Goal: Task Accomplishment & Management: Use online tool/utility

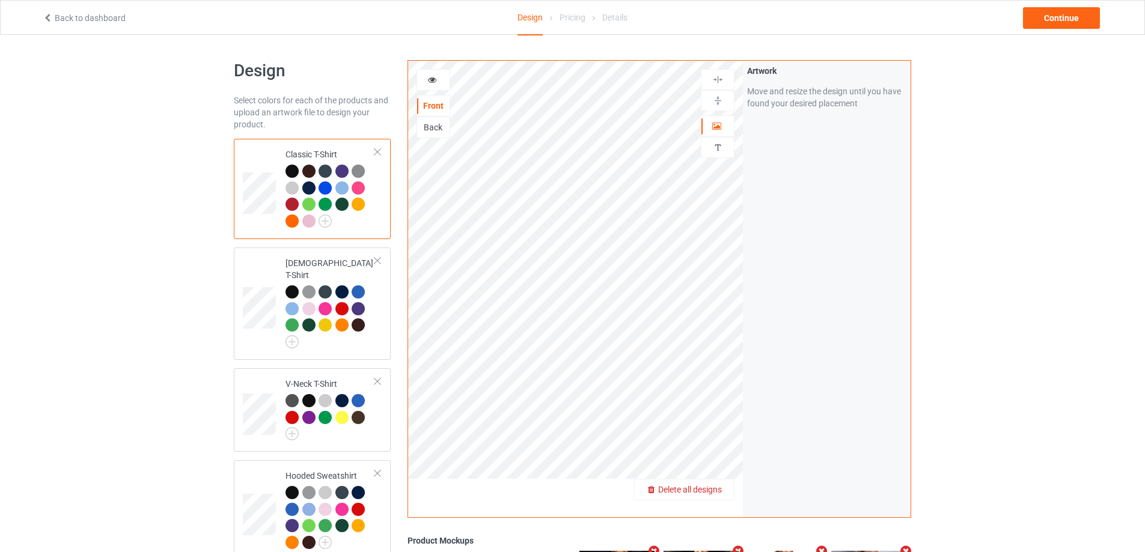
click at [715, 488] on span "Delete all designs" at bounding box center [690, 490] width 64 height 10
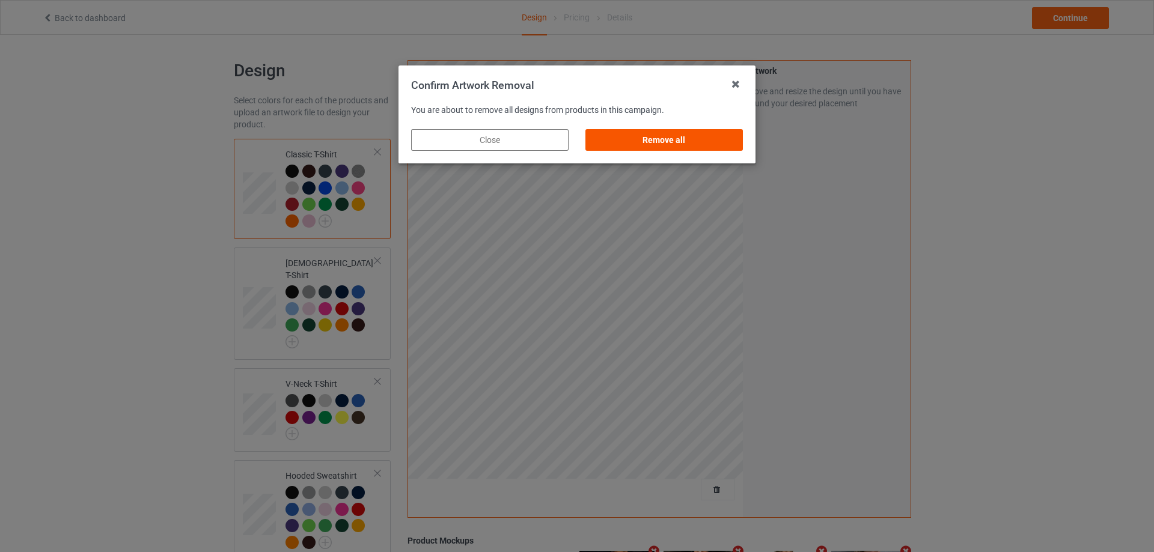
click at [697, 142] on div "Remove all" at bounding box center [663, 140] width 157 height 22
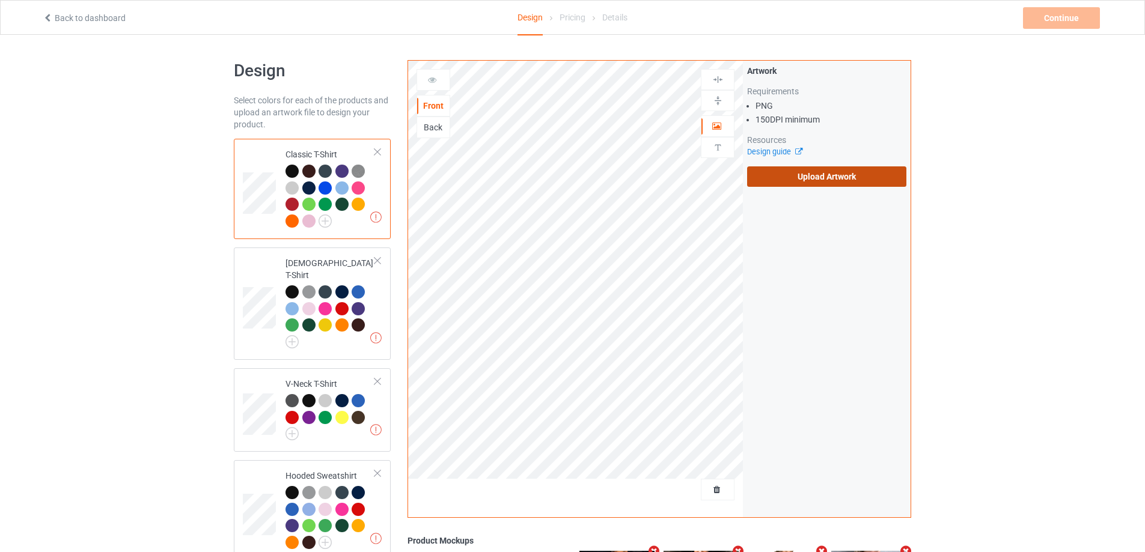
click at [815, 185] on label "Upload Artwork" at bounding box center [826, 176] width 159 height 20
click at [0, 0] on input "Upload Artwork" at bounding box center [0, 0] width 0 height 0
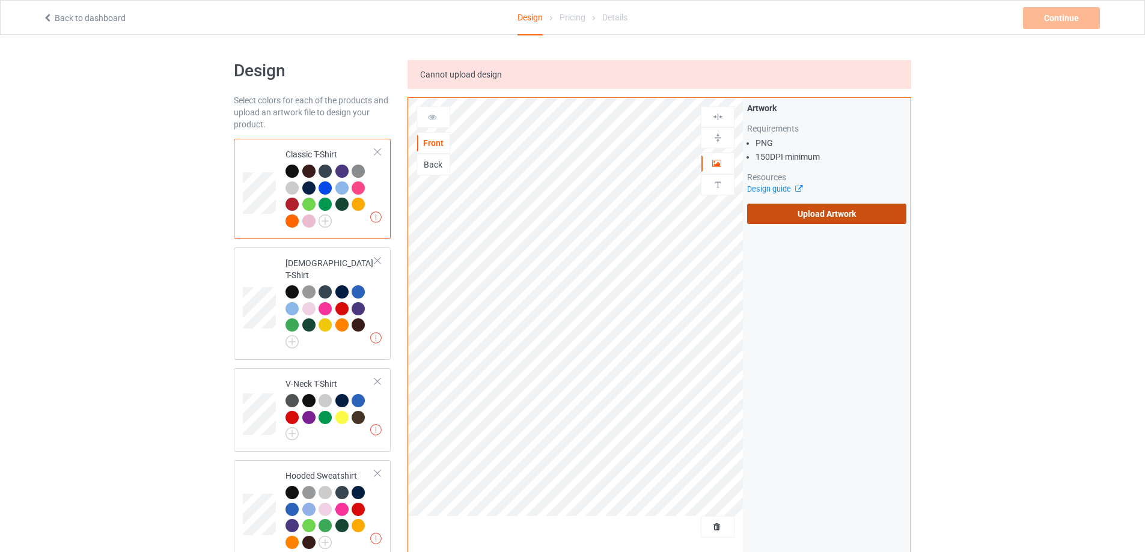
click at [782, 212] on label "Upload Artwork" at bounding box center [826, 214] width 159 height 20
click at [0, 0] on input "Upload Artwork" at bounding box center [0, 0] width 0 height 0
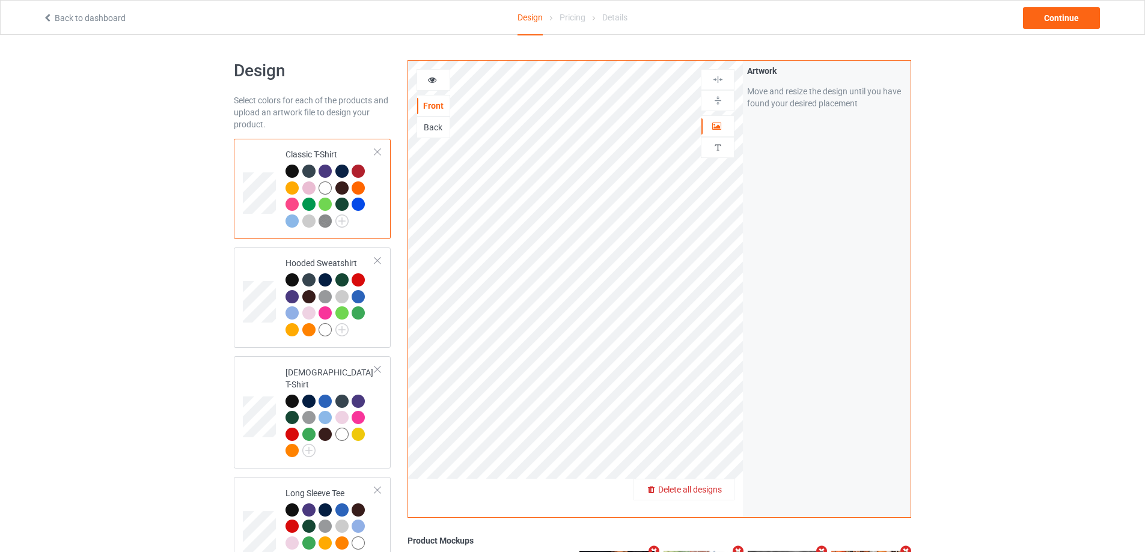
click at [717, 488] on span "Delete all designs" at bounding box center [690, 490] width 64 height 10
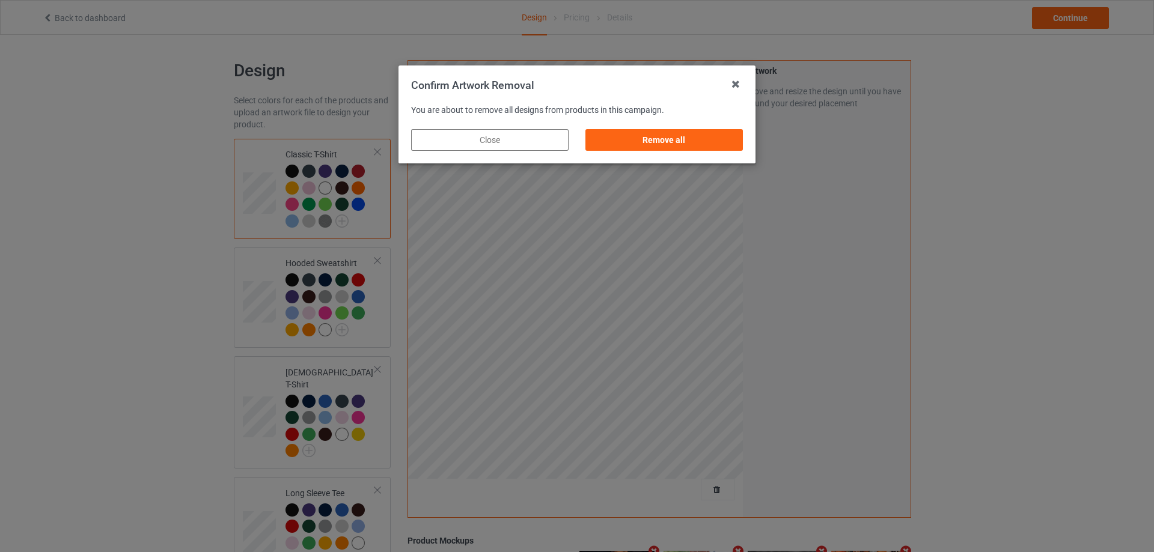
drag, startPoint x: 680, startPoint y: 138, endPoint x: 728, endPoint y: 157, distance: 51.8
click at [680, 137] on div "Remove all" at bounding box center [663, 140] width 157 height 22
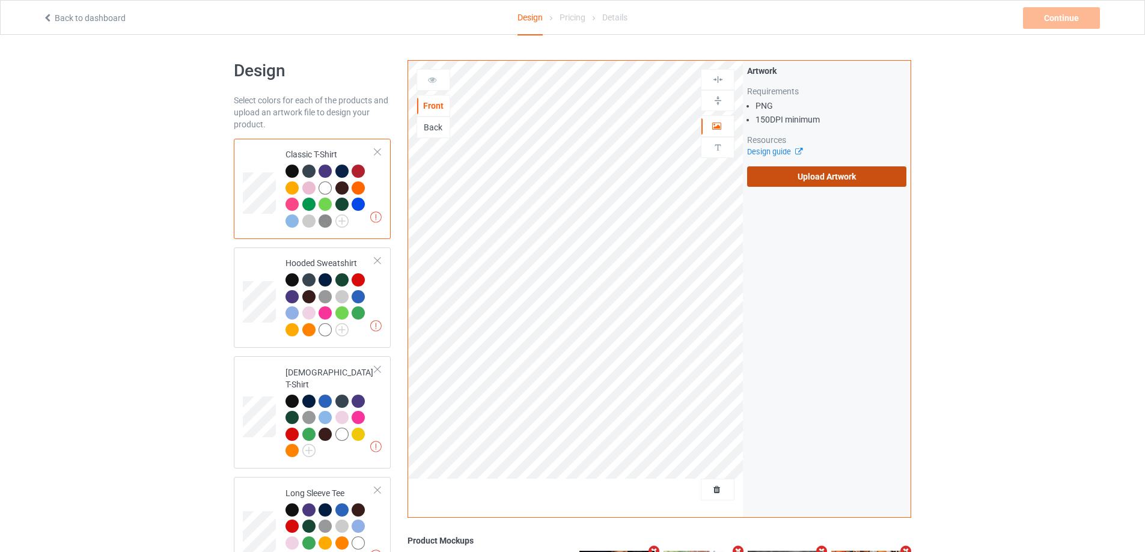
click at [766, 176] on label "Upload Artwork" at bounding box center [826, 176] width 159 height 20
click at [0, 0] on input "Upload Artwork" at bounding box center [0, 0] width 0 height 0
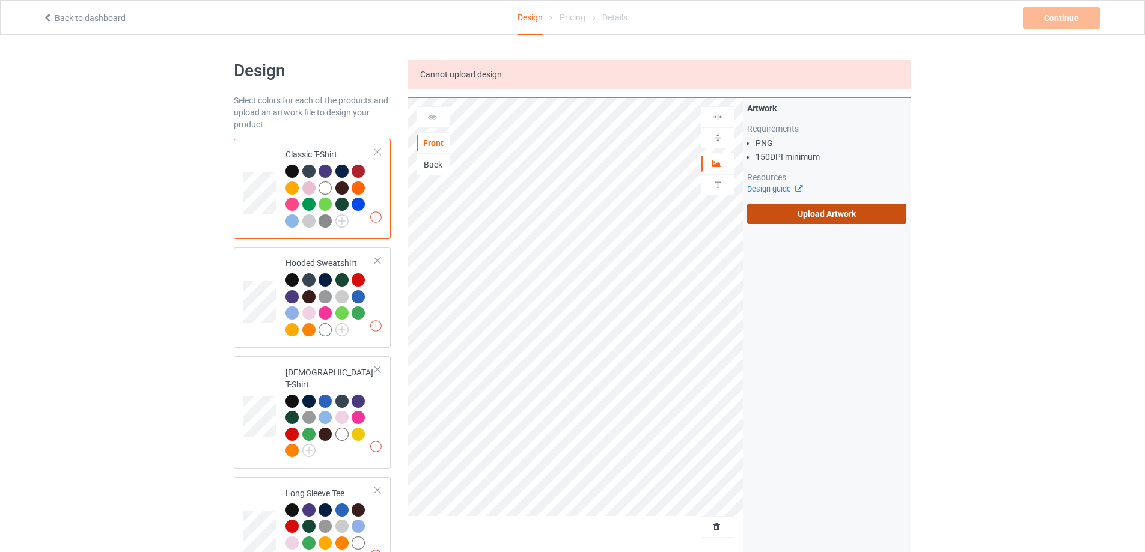
click at [775, 209] on label "Upload Artwork" at bounding box center [826, 214] width 159 height 20
click at [0, 0] on input "Upload Artwork" at bounding box center [0, 0] width 0 height 0
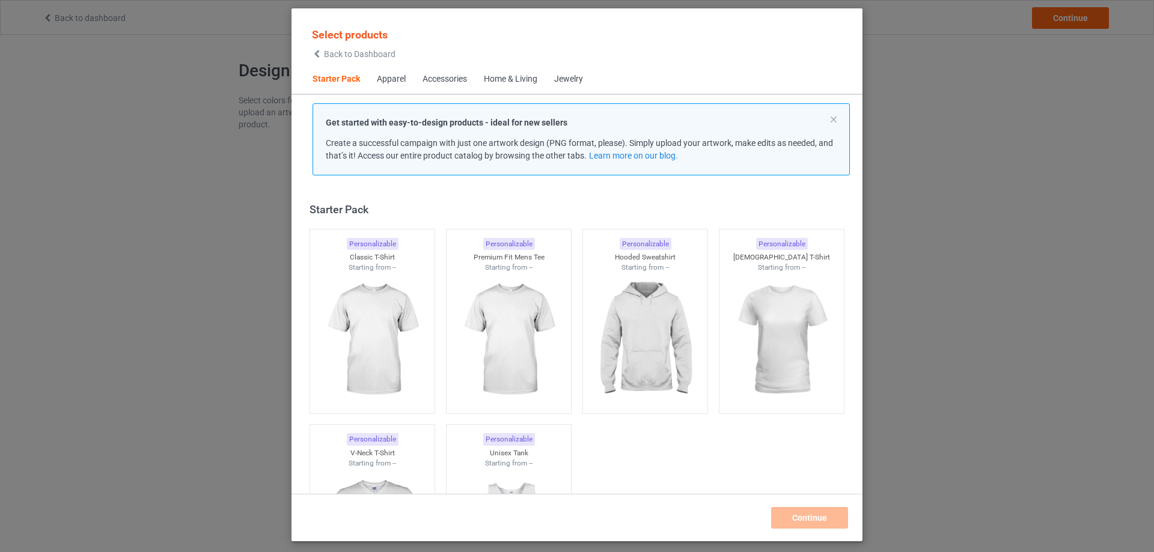
scroll to position [16, 0]
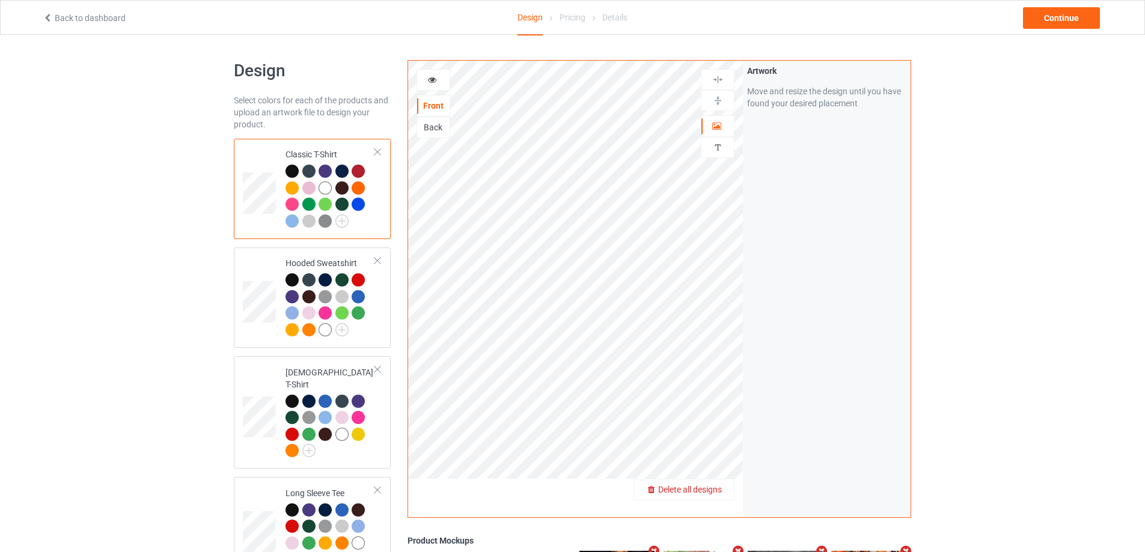
click at [716, 492] on span "Delete all designs" at bounding box center [690, 490] width 64 height 10
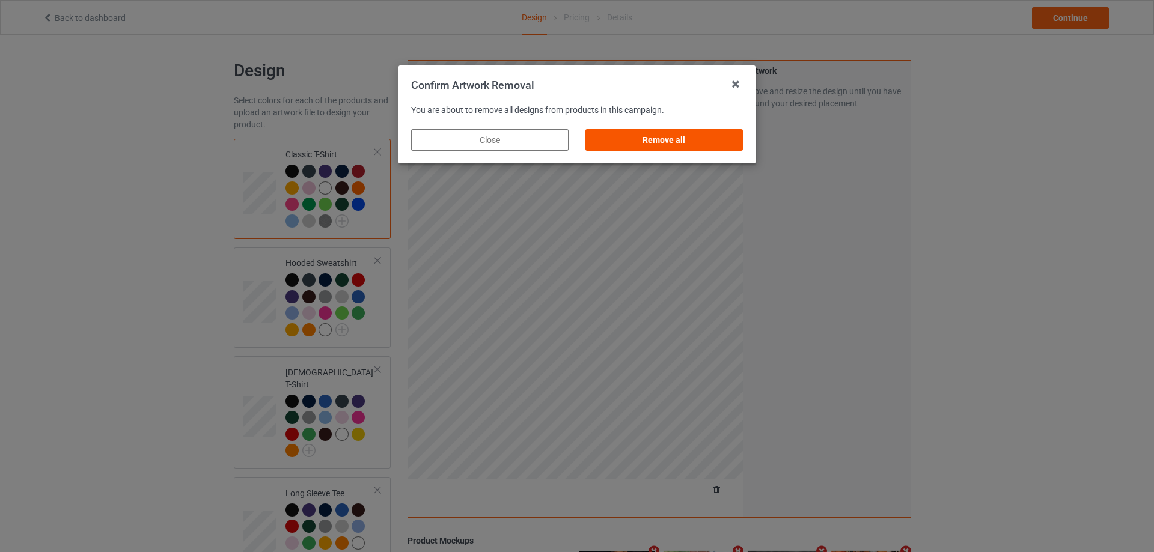
click at [668, 142] on div "Remove all" at bounding box center [663, 140] width 157 height 22
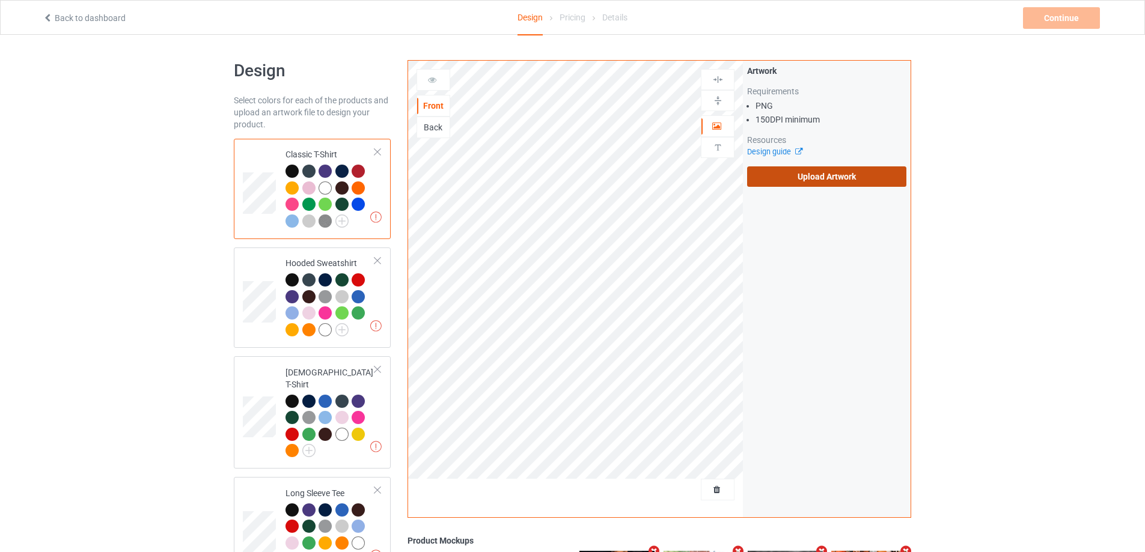
click at [781, 180] on label "Upload Artwork" at bounding box center [826, 176] width 159 height 20
click at [0, 0] on input "Upload Artwork" at bounding box center [0, 0] width 0 height 0
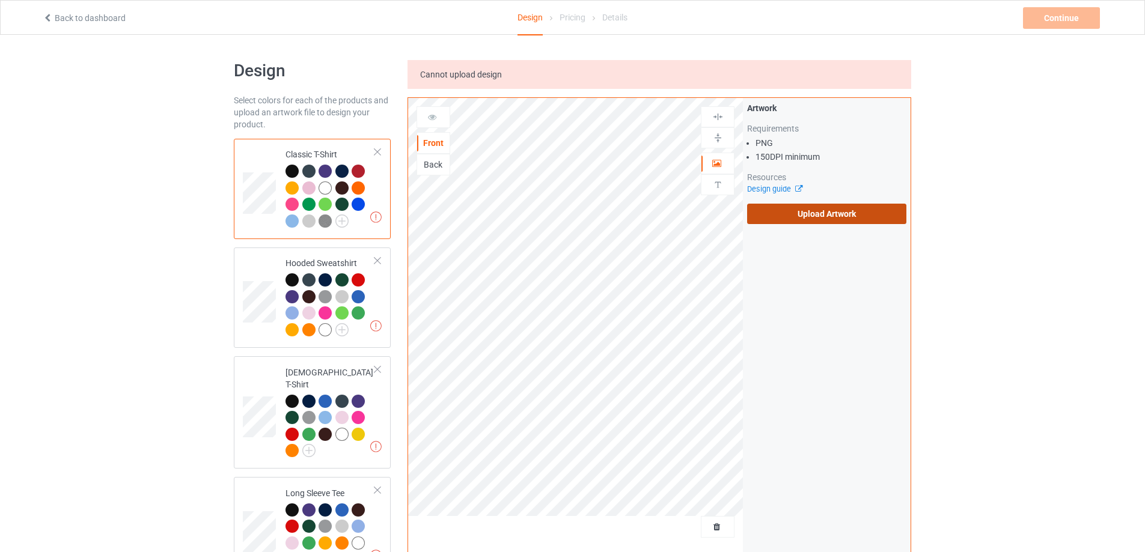
click at [797, 218] on label "Upload Artwork" at bounding box center [826, 214] width 159 height 20
click at [0, 0] on input "Upload Artwork" at bounding box center [0, 0] width 0 height 0
click at [763, 190] on link "Design guide" at bounding box center [774, 188] width 55 height 9
click at [790, 220] on label "Upload Artwork" at bounding box center [826, 214] width 159 height 20
click at [0, 0] on input "Upload Artwork" at bounding box center [0, 0] width 0 height 0
